Goal: Task Accomplishment & Management: Use online tool/utility

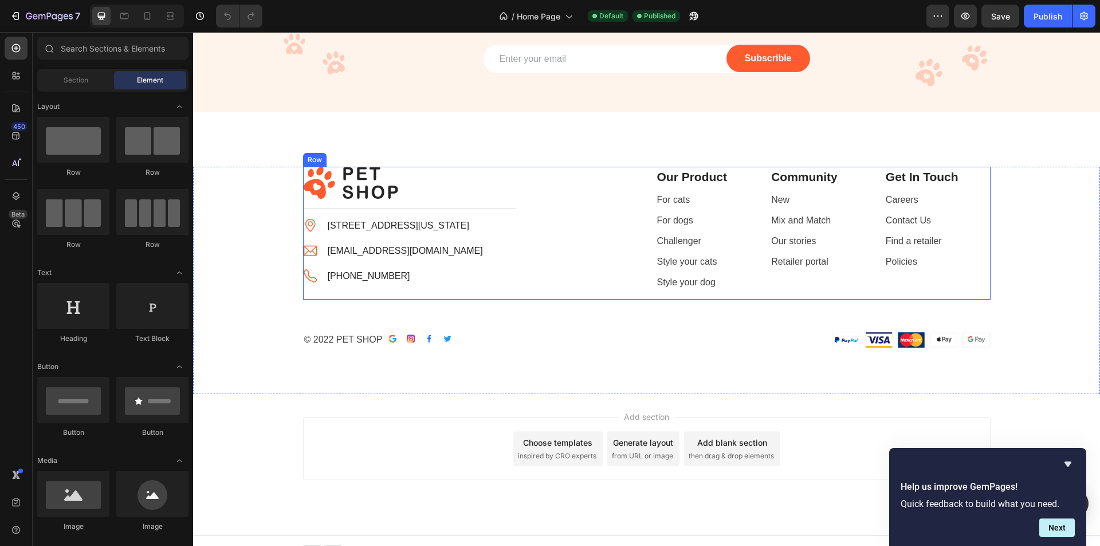
scroll to position [2328, 0]
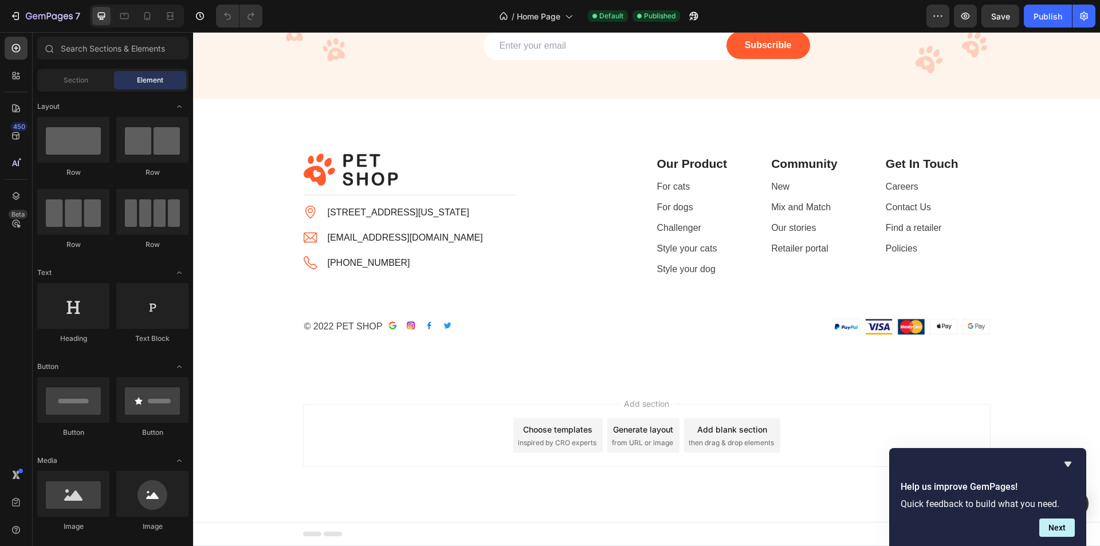
click at [833, 418] on div "Add section Choose templates inspired by CRO experts Generate layout from URL o…" at bounding box center [646, 435] width 687 height 63
click at [316, 151] on div "Image" at bounding box center [318, 147] width 29 height 14
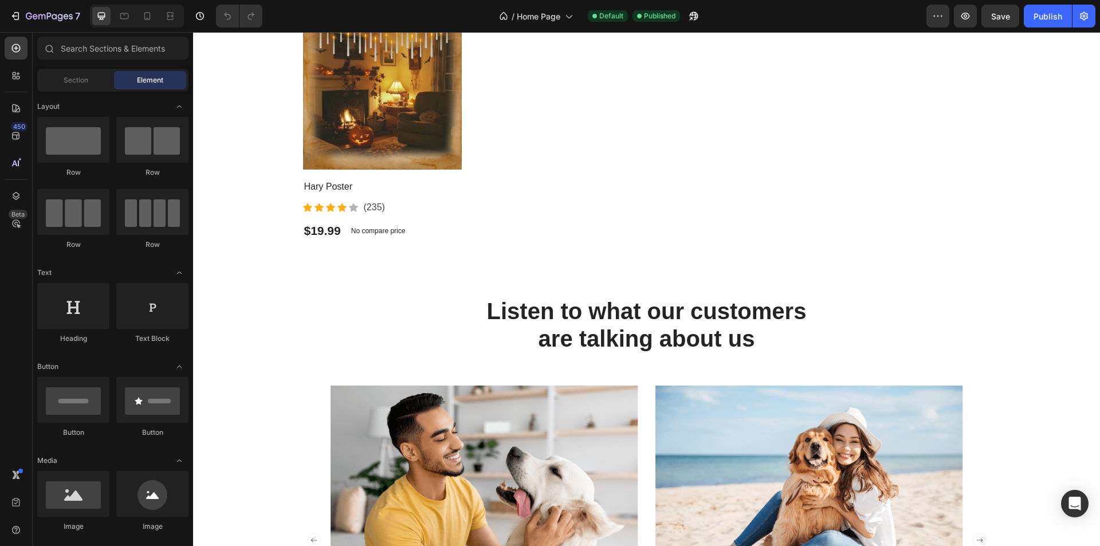
scroll to position [1661, 0]
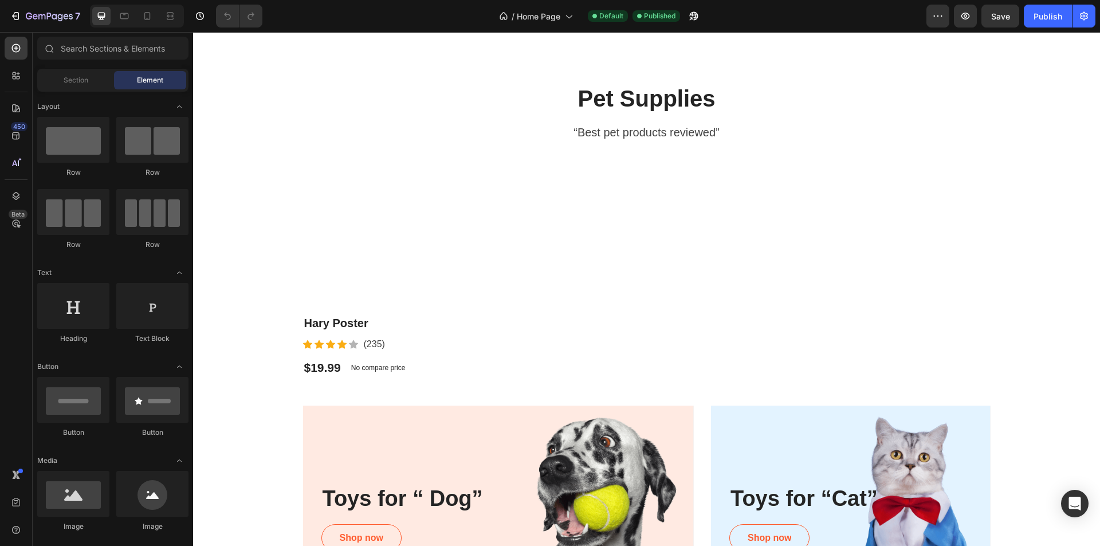
scroll to position [516, 0]
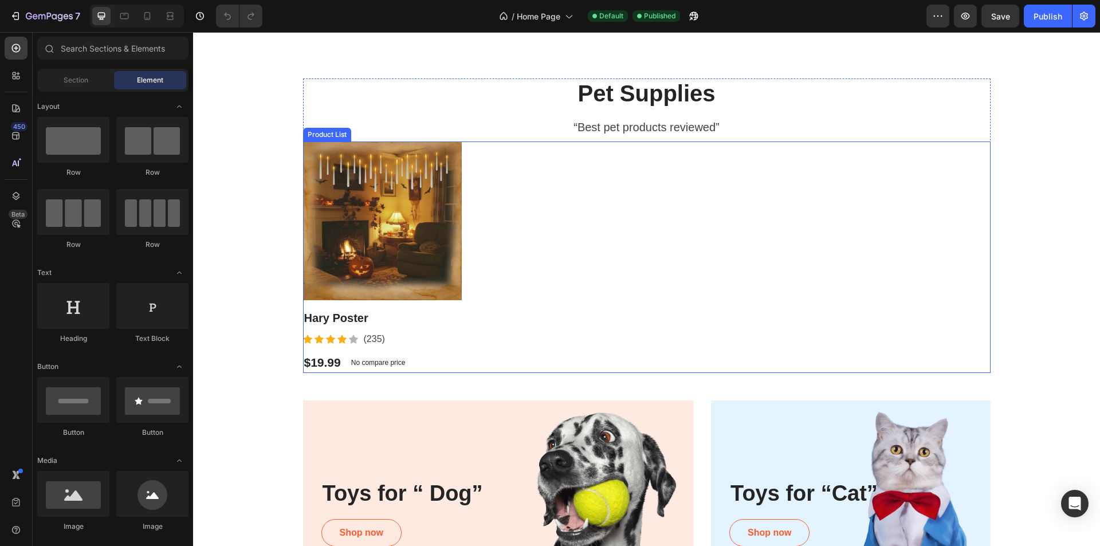
click at [502, 182] on div "Product Images Hary Poster Product Title Icon Icon Icon Icon Icon Icon List Hoz…" at bounding box center [646, 256] width 687 height 231
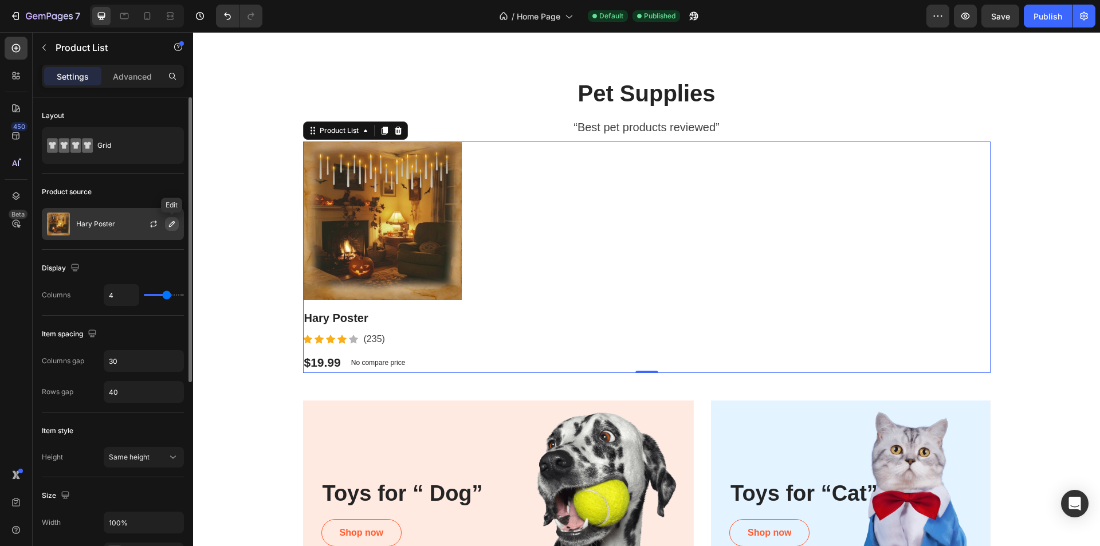
click at [170, 226] on icon "button" at bounding box center [172, 224] width 6 height 6
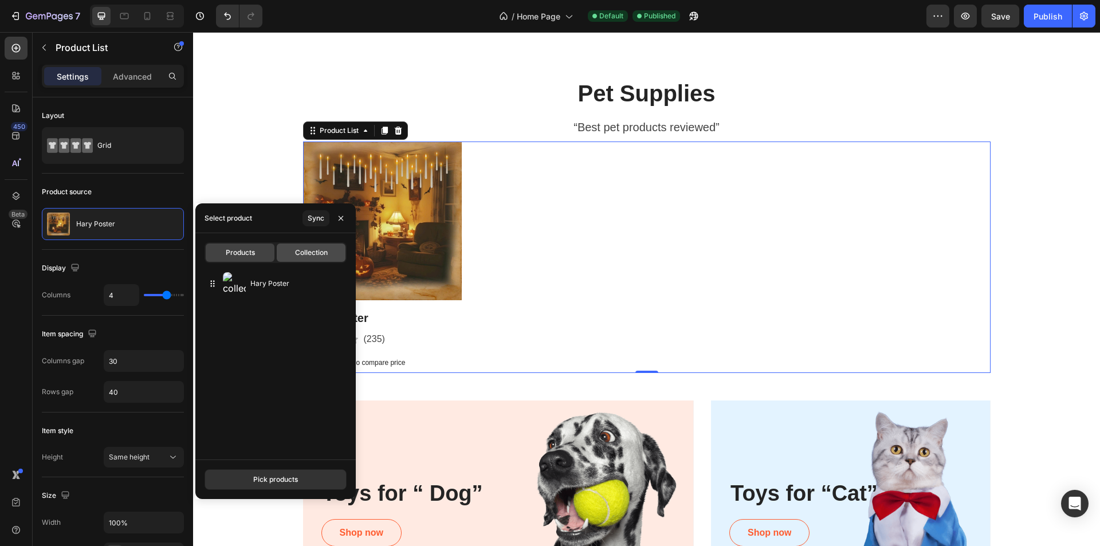
click at [301, 258] on div "Collection" at bounding box center [311, 252] width 69 height 18
type input "8"
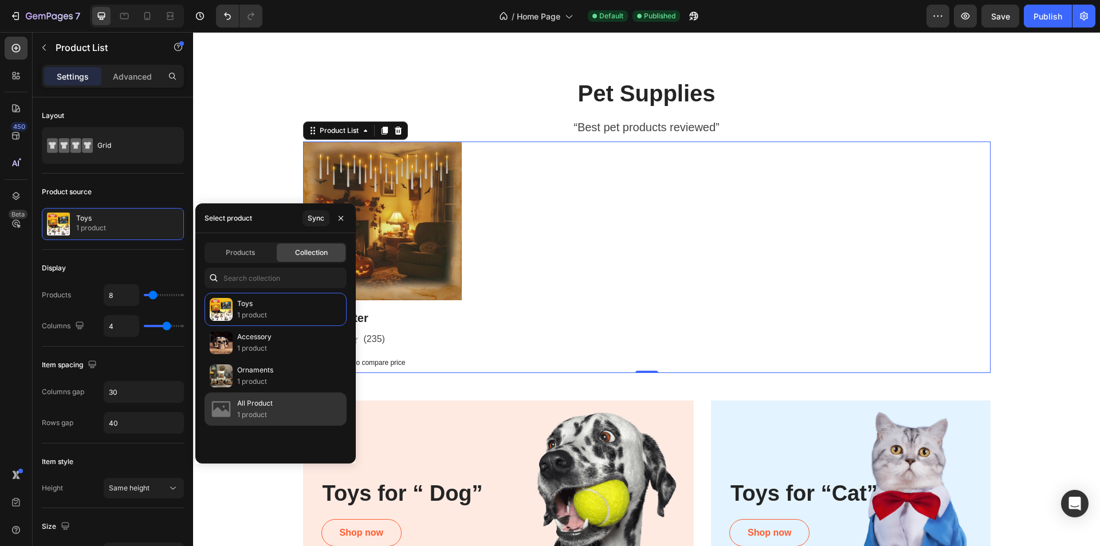
click at [270, 400] on p "All Product" at bounding box center [255, 403] width 36 height 11
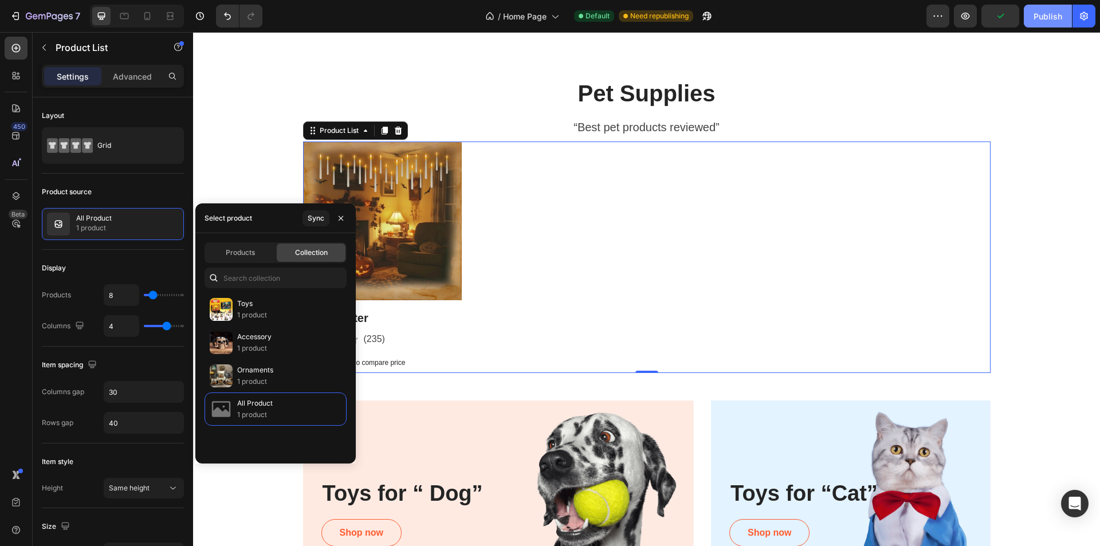
click at [1053, 17] on div "Publish" at bounding box center [1047, 16] width 29 height 12
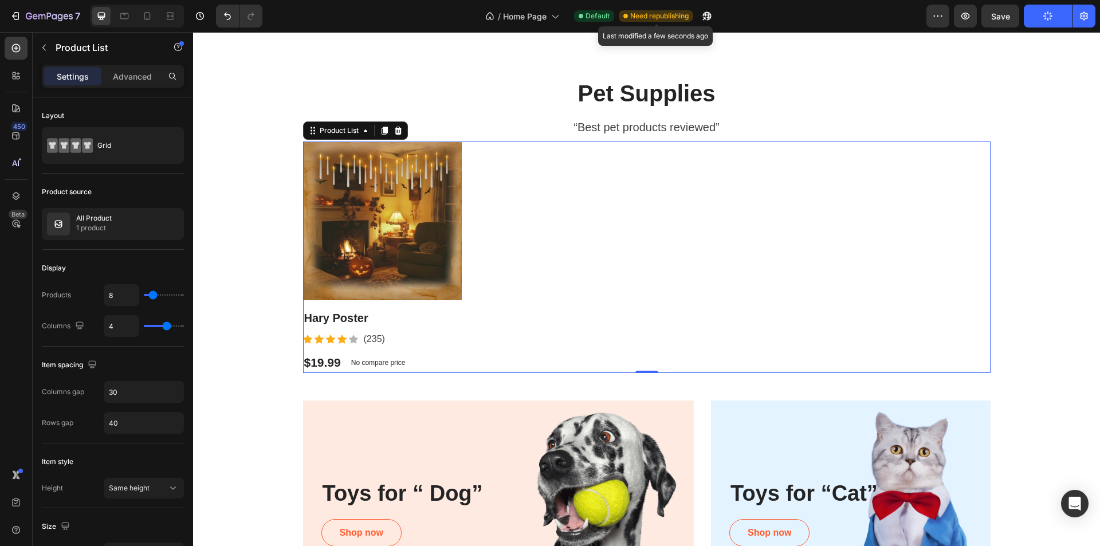
click at [651, 16] on span "Need republishing" at bounding box center [659, 16] width 58 height 10
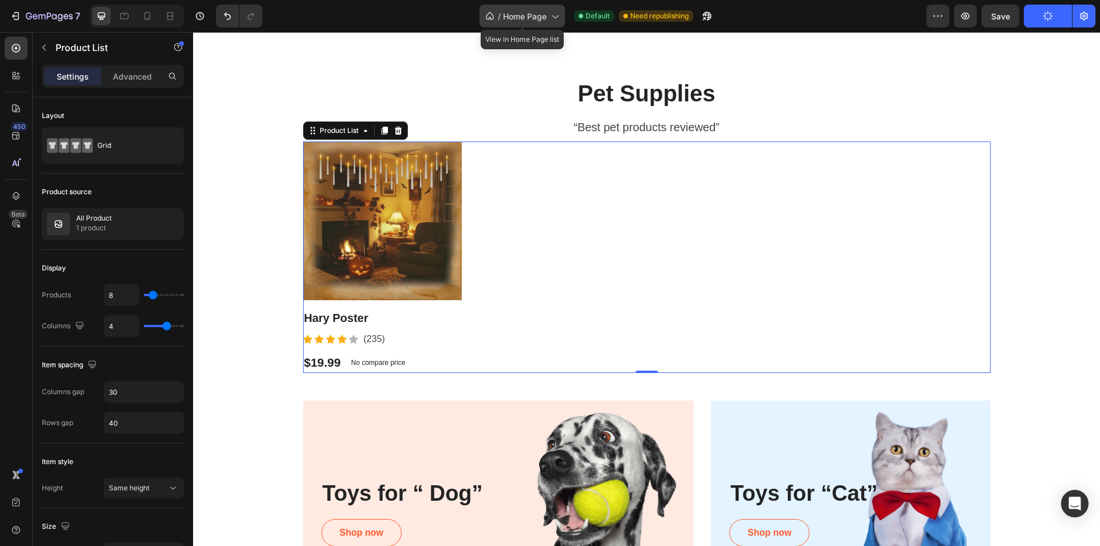
click at [560, 17] on icon at bounding box center [554, 15] width 11 height 11
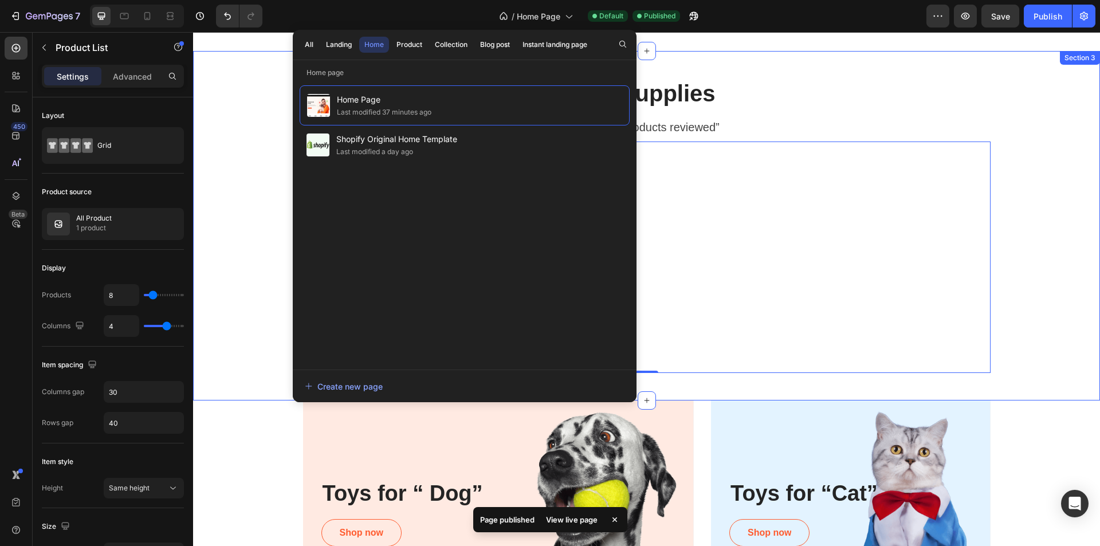
click at [803, 59] on div "Pet Supplies Heading “Best pet products reviewed” Text block Product Images Har…" at bounding box center [646, 225] width 907 height 349
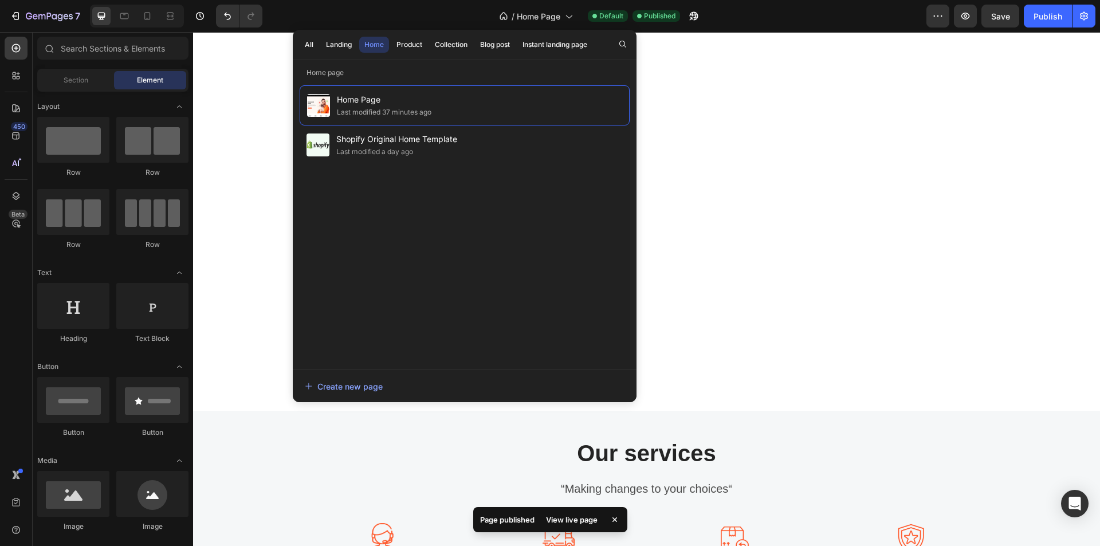
scroll to position [1194, 0]
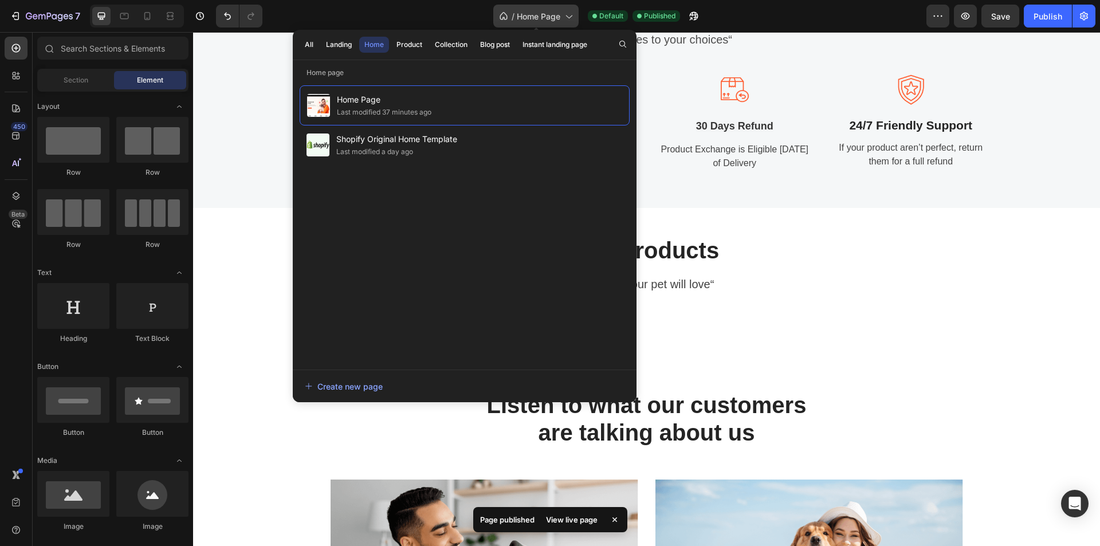
click at [562, 15] on icon at bounding box center [567, 15] width 11 height 11
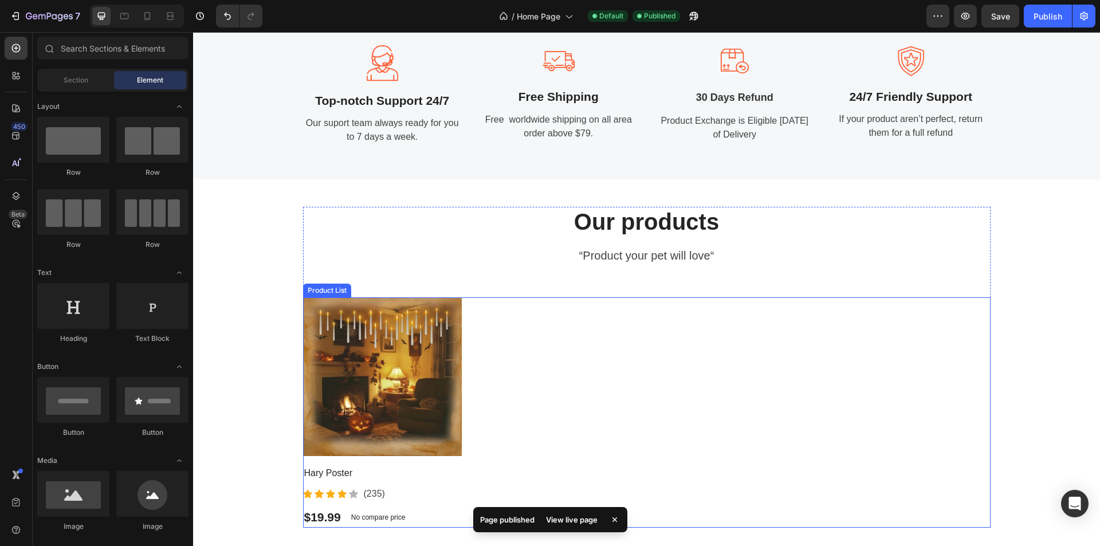
scroll to position [1366, 0]
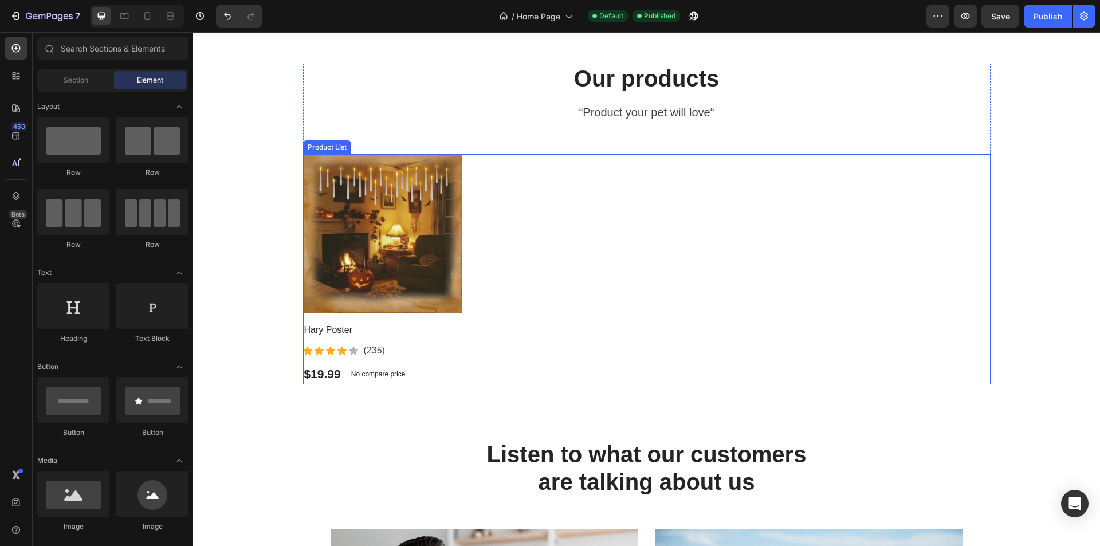
click at [594, 233] on div "Product Images Hary Poster Product Title Icon Icon Icon Icon Icon Icon List Hoz…" at bounding box center [646, 269] width 687 height 230
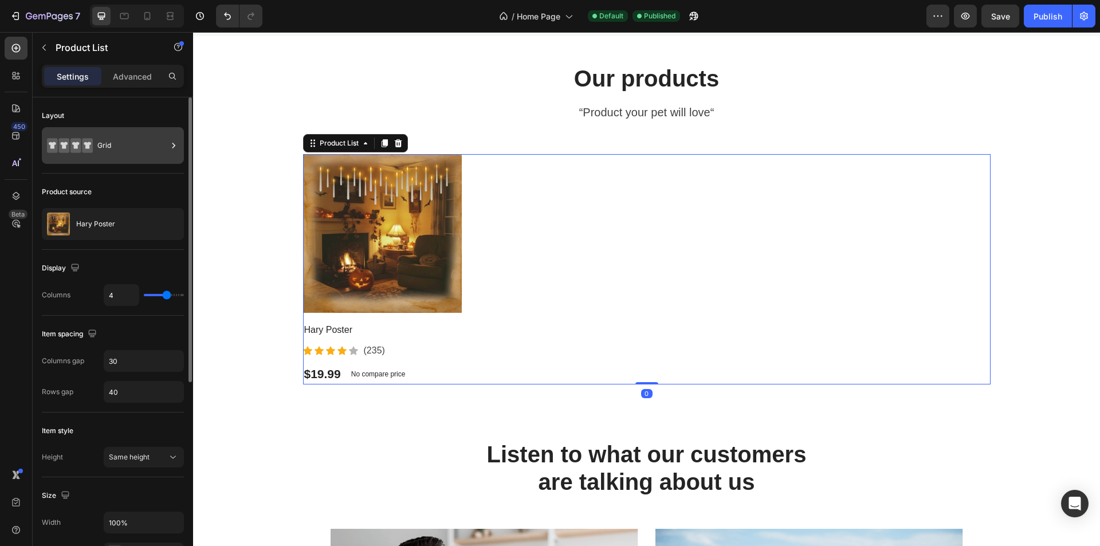
click at [127, 136] on div "Grid" at bounding box center [132, 145] width 70 height 26
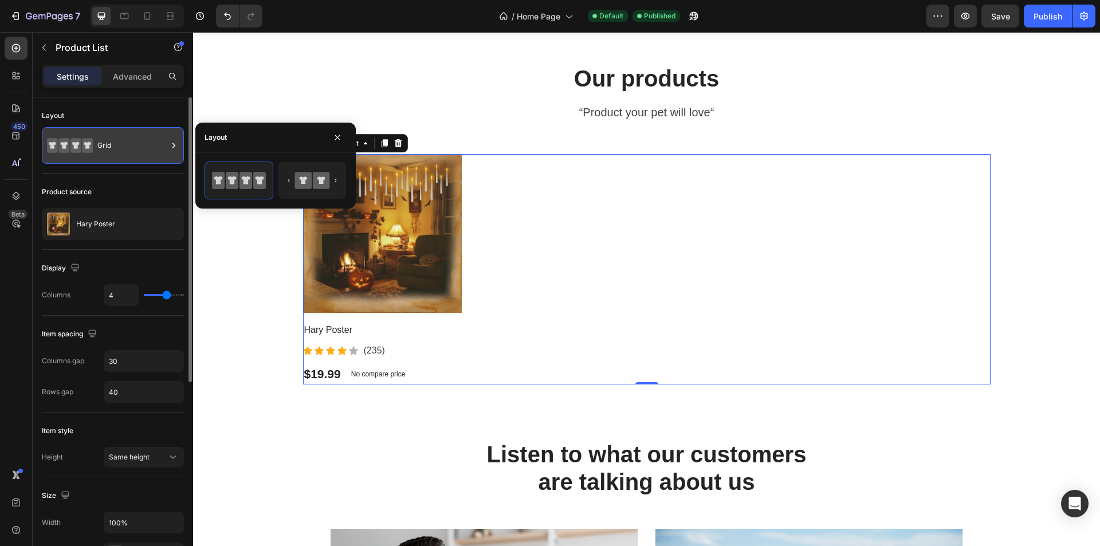
click at [127, 136] on div "Grid" at bounding box center [132, 145] width 70 height 26
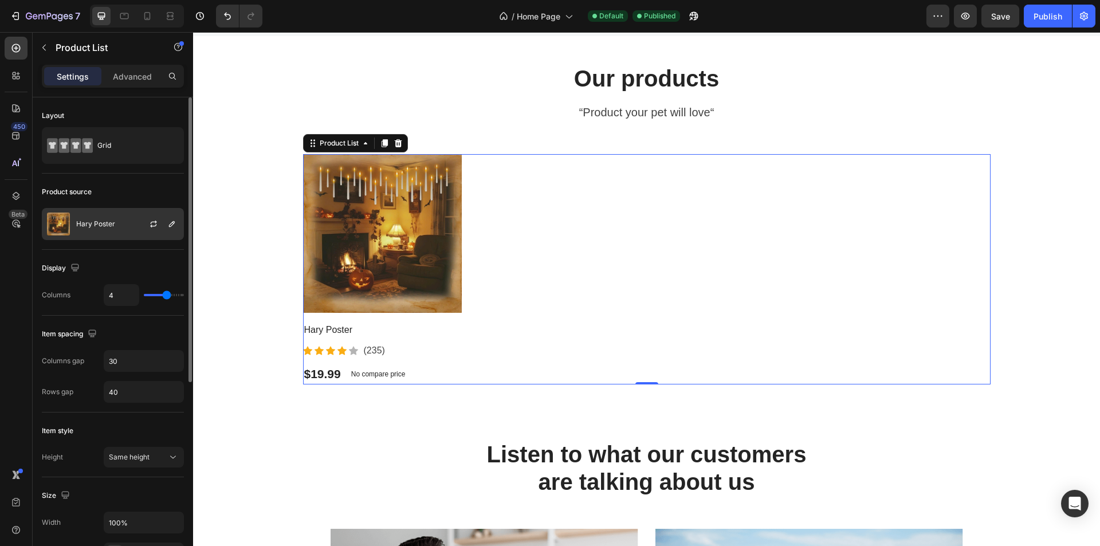
click at [120, 215] on div "Hary Poster" at bounding box center [113, 224] width 142 height 32
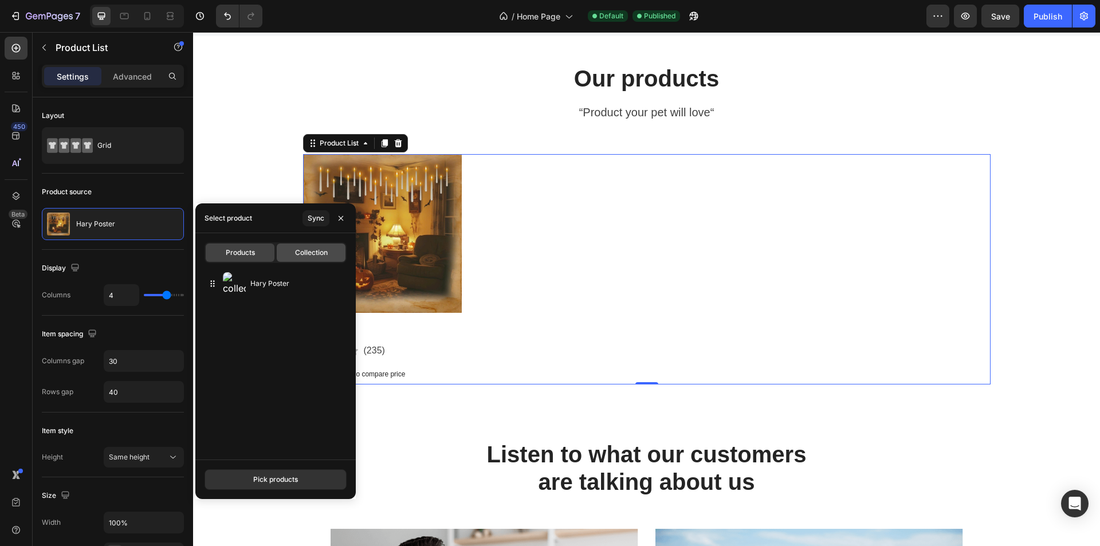
click at [322, 255] on span "Collection" at bounding box center [311, 252] width 33 height 10
type input "8"
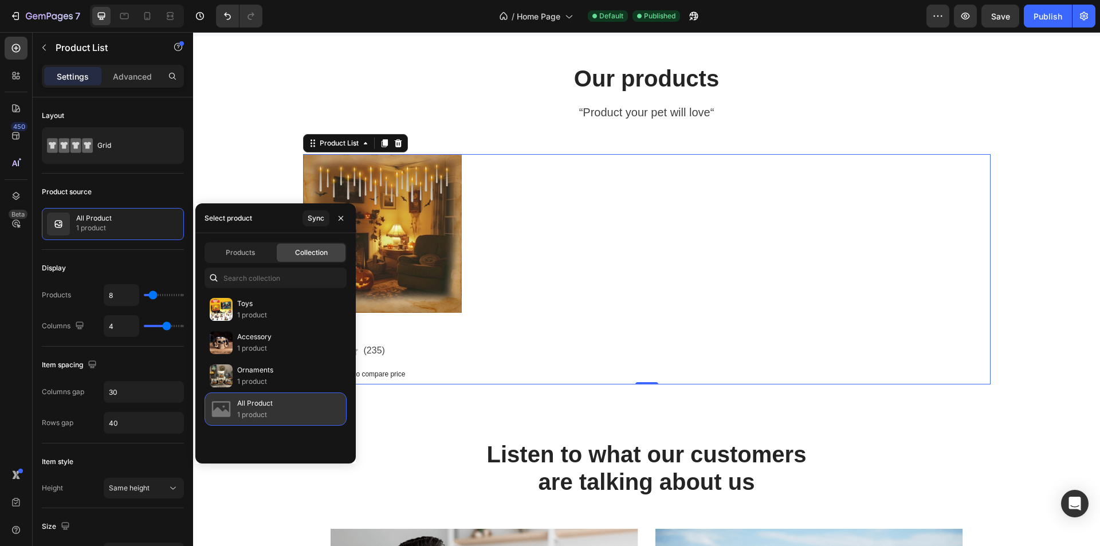
click at [298, 416] on div "All Product 1 product" at bounding box center [275, 408] width 142 height 33
click at [282, 414] on div "All Product 1 product" at bounding box center [275, 408] width 142 height 33
click at [295, 414] on div "All Product 1 product" at bounding box center [275, 408] width 142 height 33
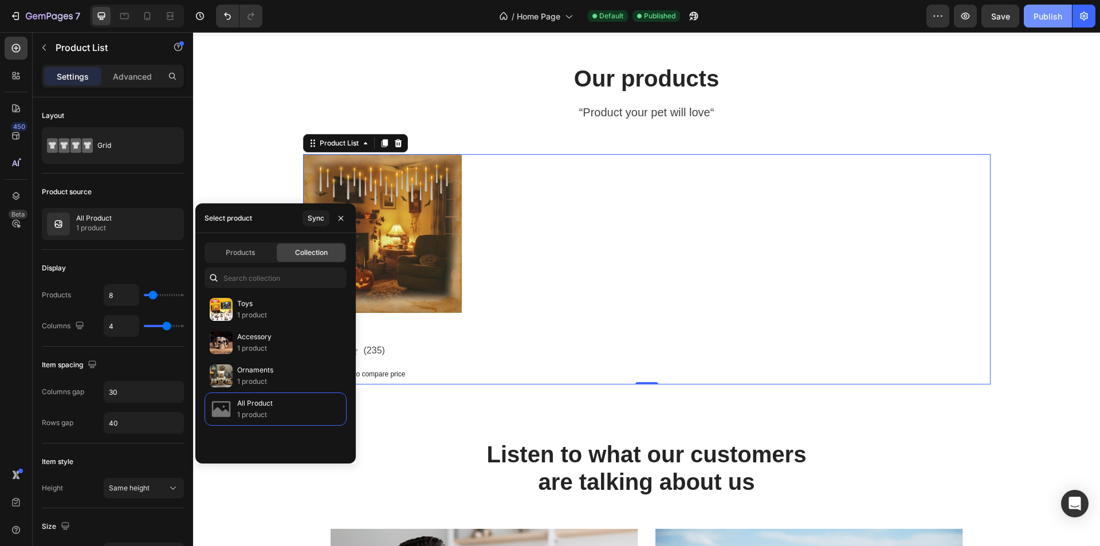
click at [1047, 19] on div "Publish" at bounding box center [1047, 16] width 29 height 12
